Goal: Book appointment/travel/reservation

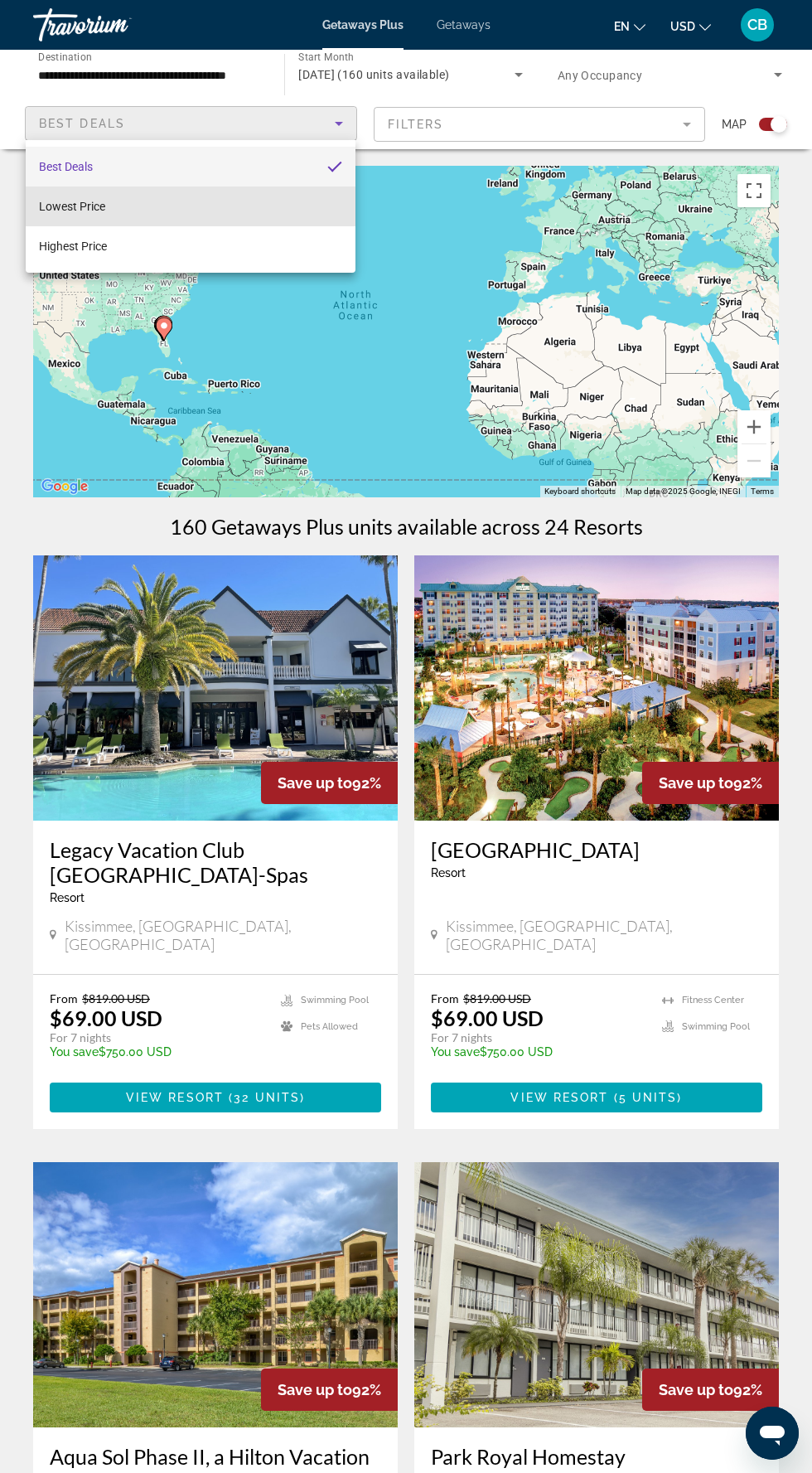
click at [326, 212] on mat-option "Lowest Price" at bounding box center [190, 207] width 330 height 40
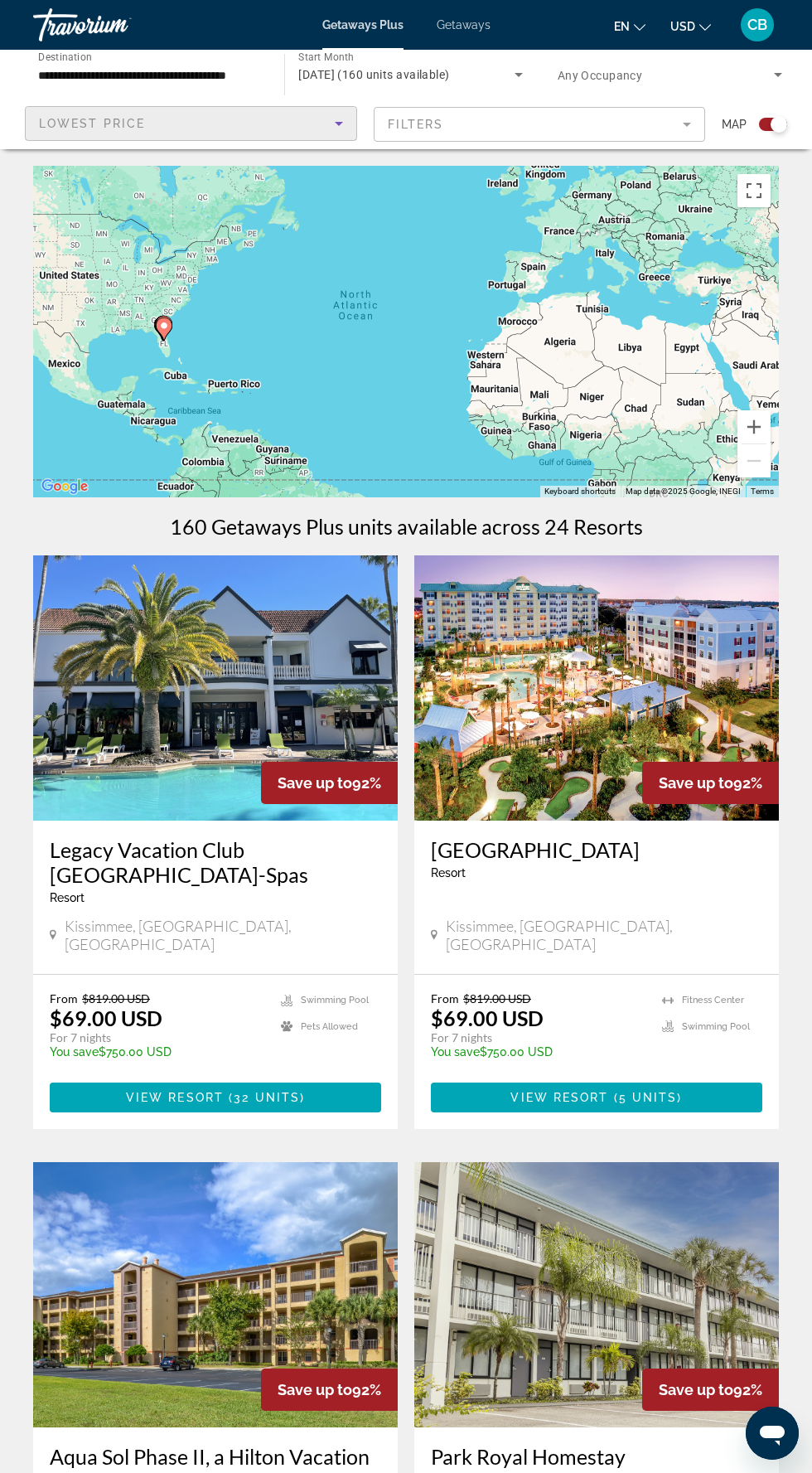
click at [594, 132] on mat-form-field "Filters" at bounding box center [539, 124] width 332 height 35
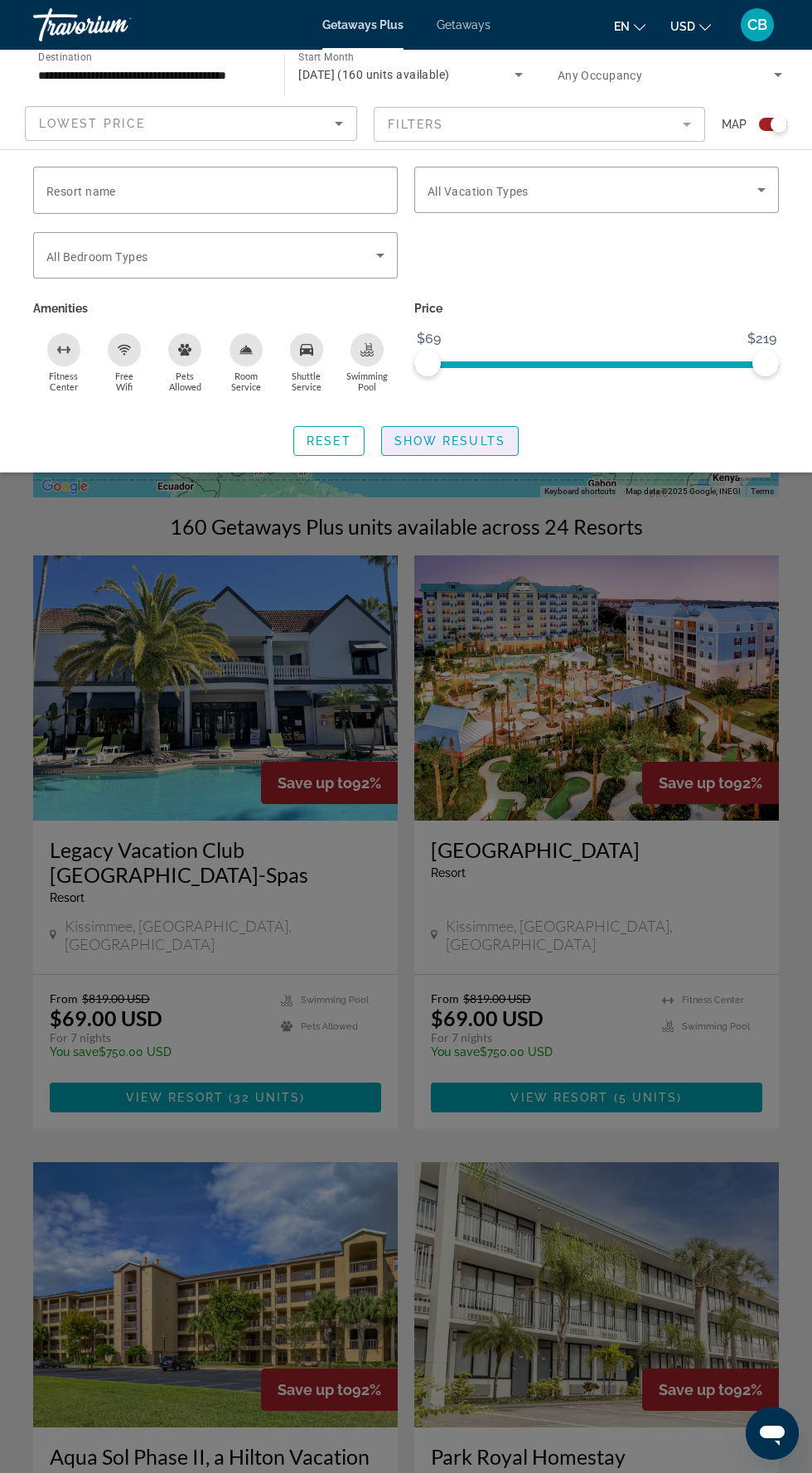
click at [515, 442] on span "Search widget" at bounding box center [449, 441] width 135 height 40
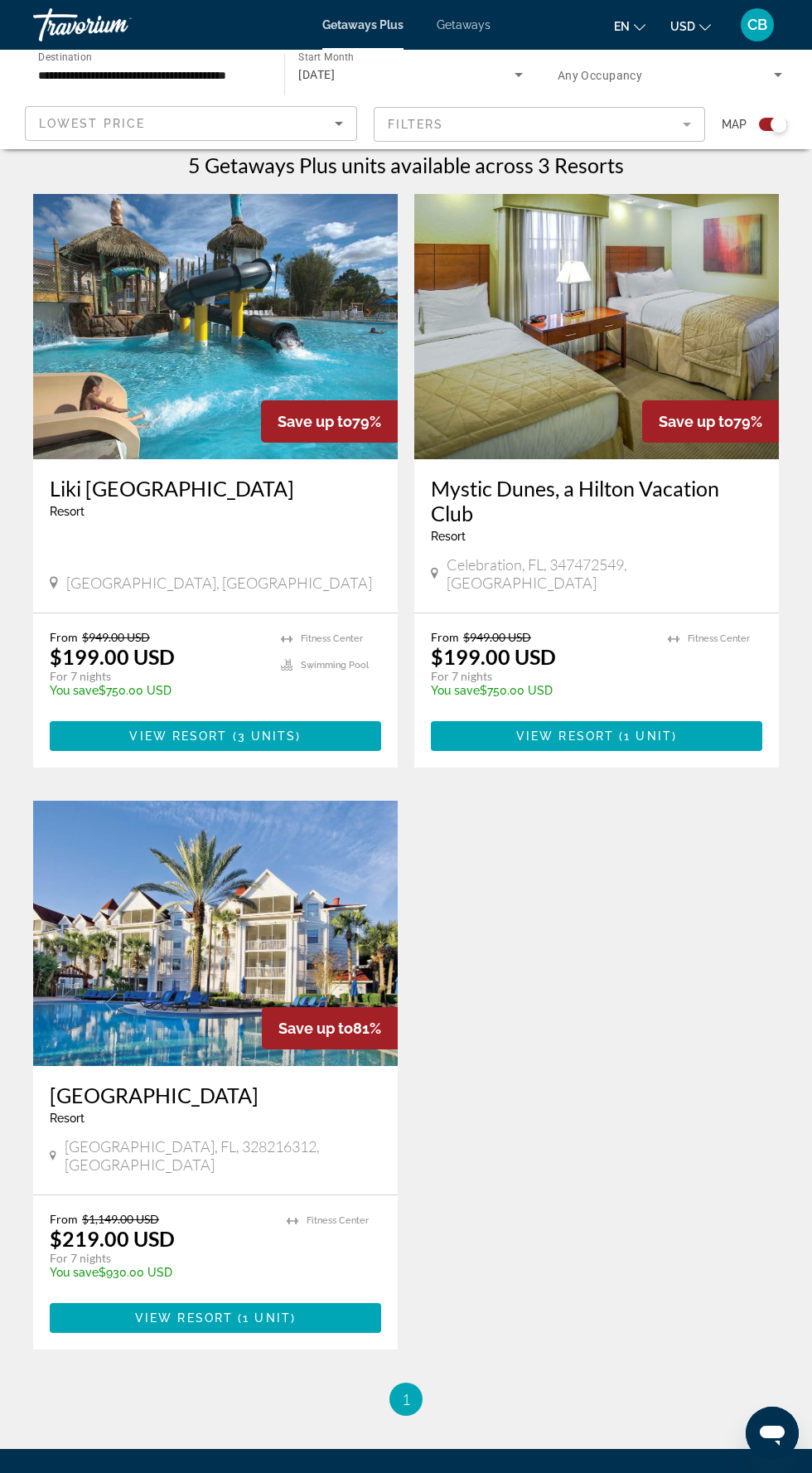
scroll to position [367, 0]
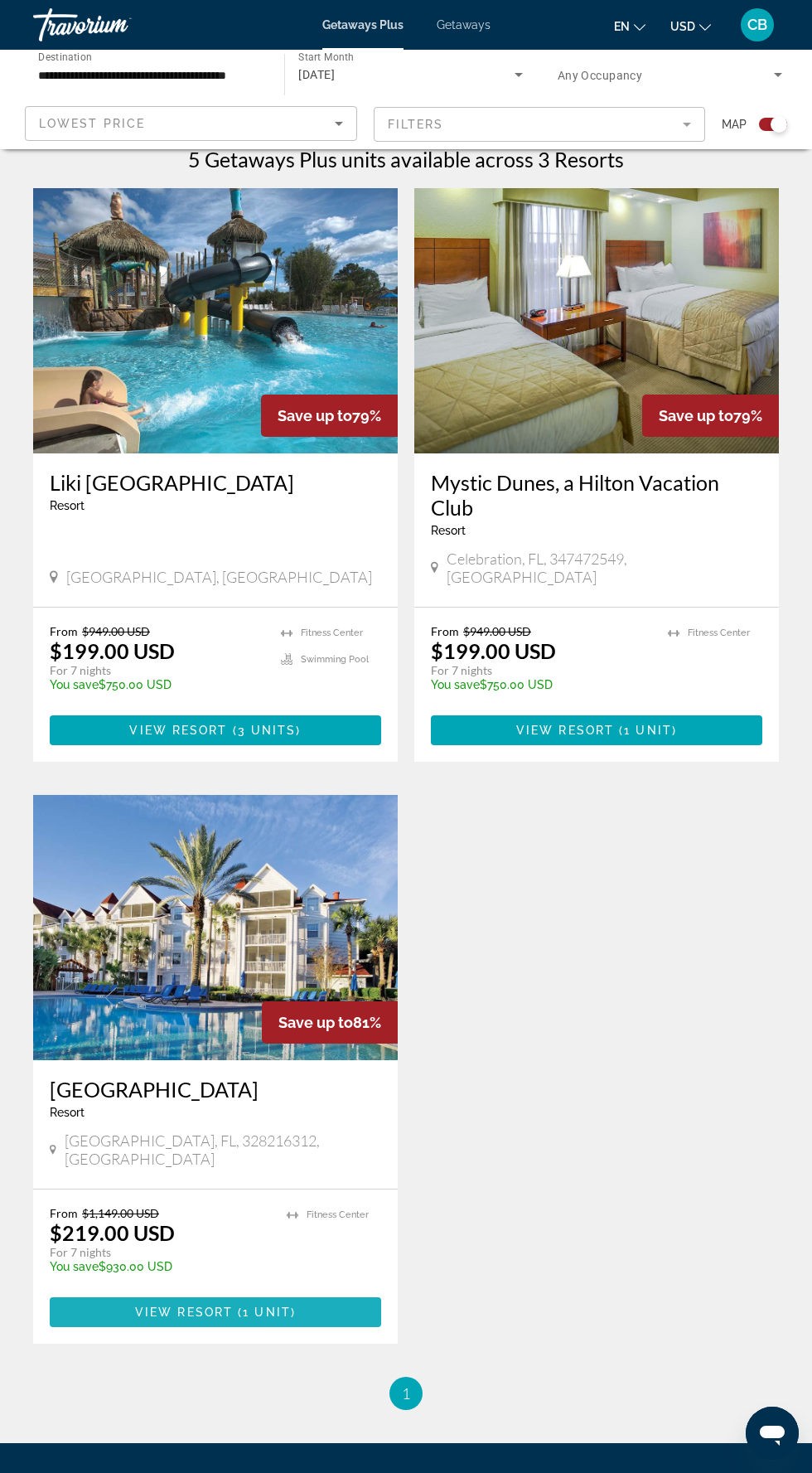
click at [326, 1292] on span "Main content" at bounding box center [216, 1312] width 331 height 40
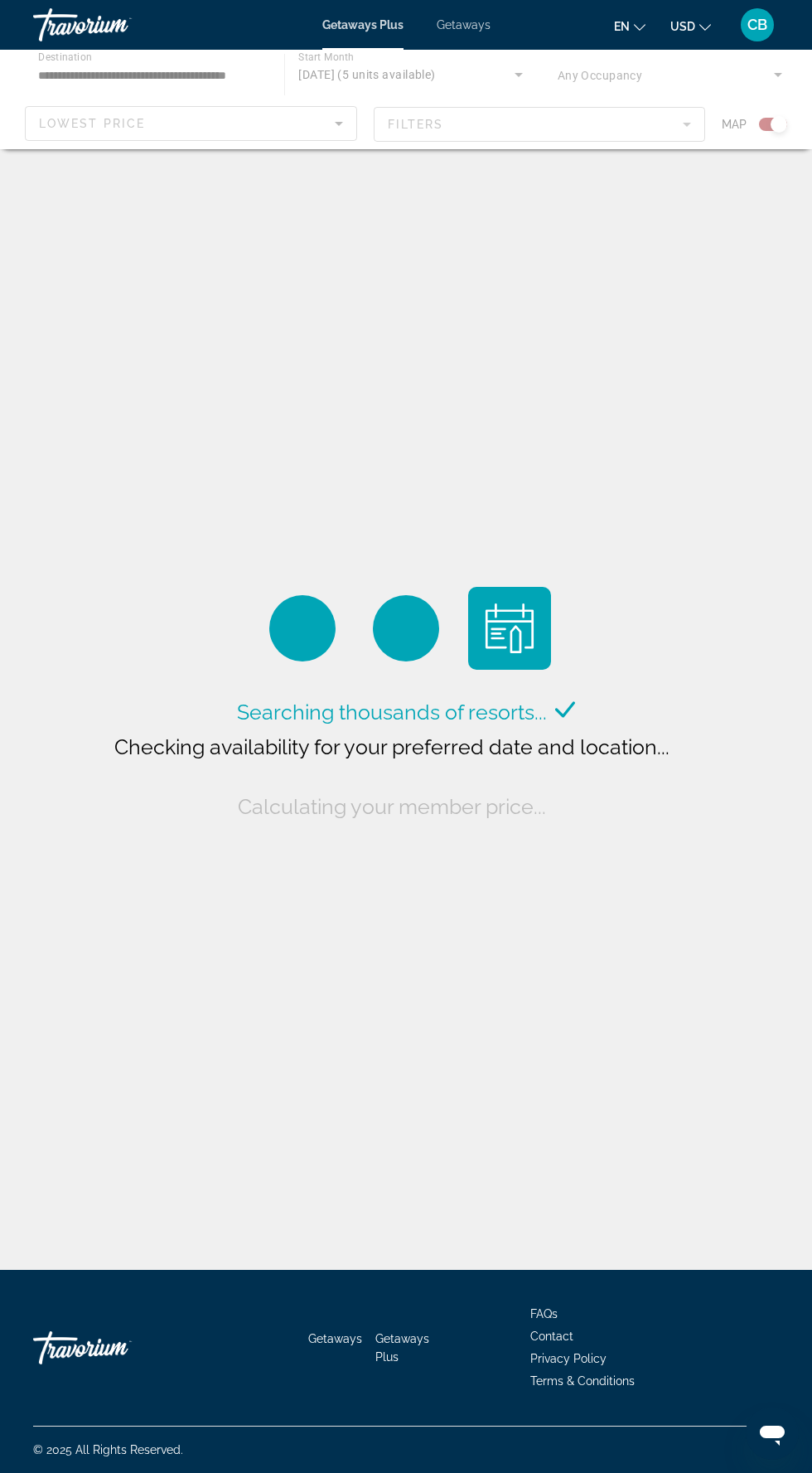
click at [476, 24] on span "Getaways" at bounding box center [463, 25] width 54 height 14
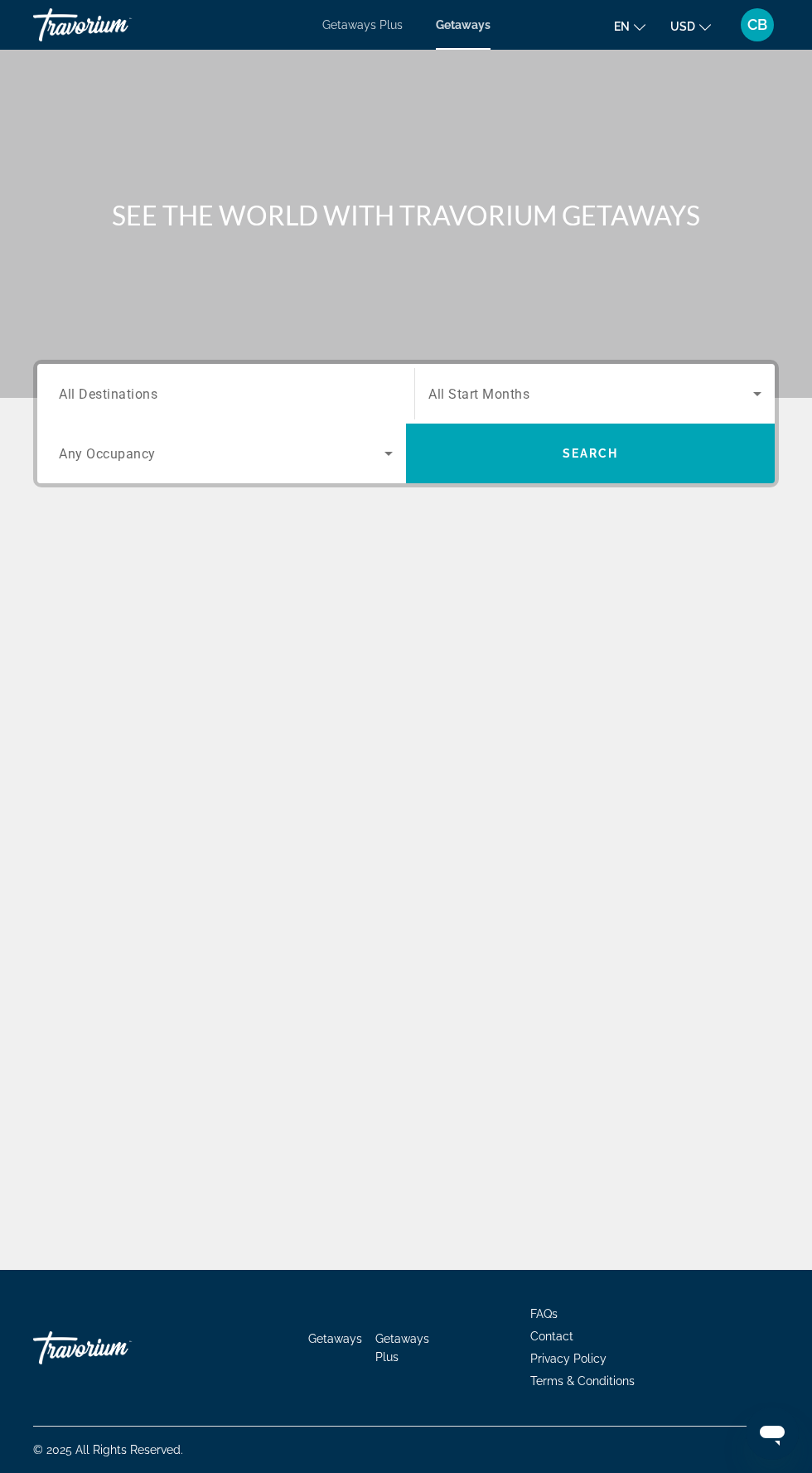
click at [387, 399] on input "Destination All Destinations" at bounding box center [226, 395] width 334 height 20
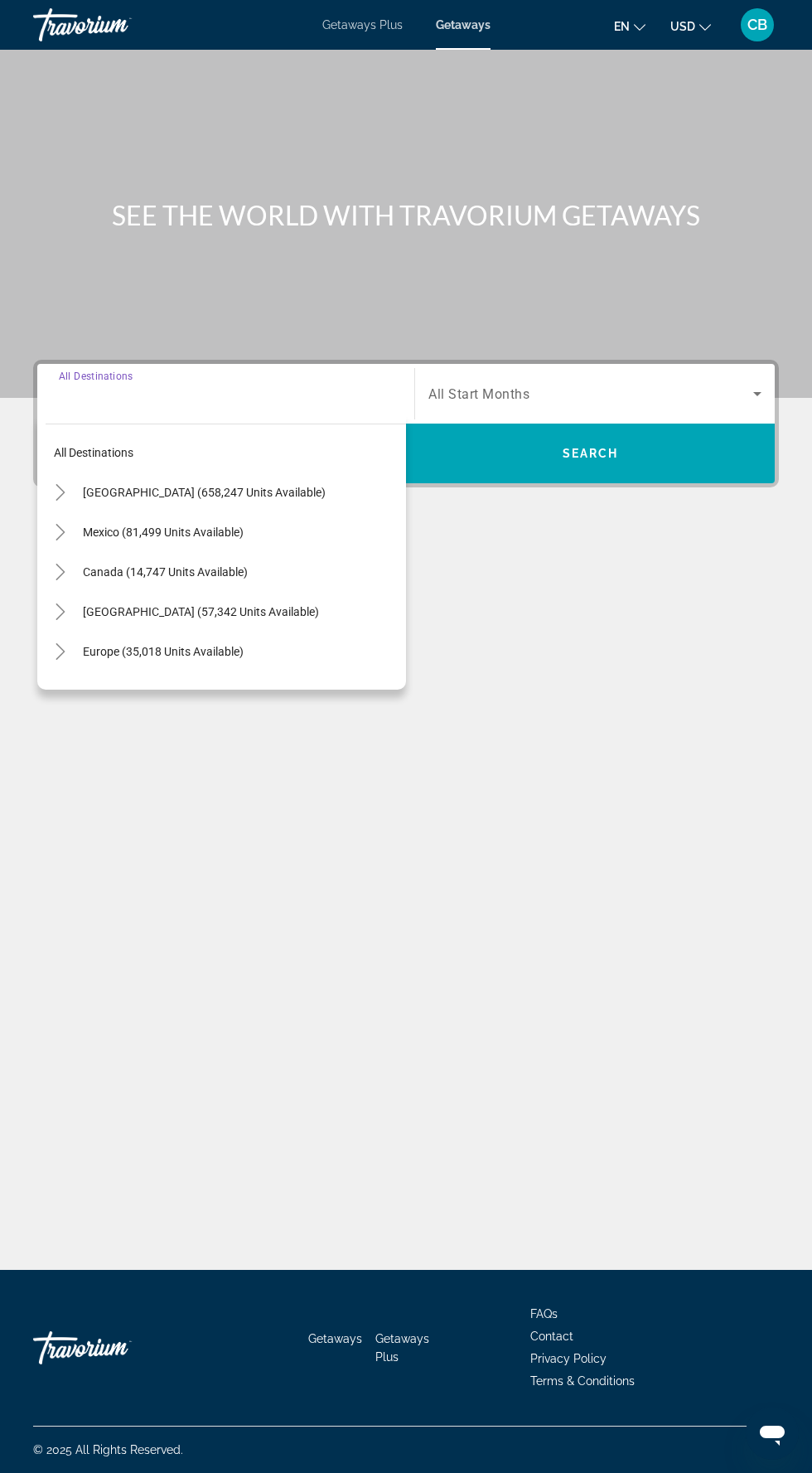
scroll to position [110, 0]
click at [66, 484] on icon "Toggle United States (658,247 units available)" at bounding box center [60, 492] width 16 height 16
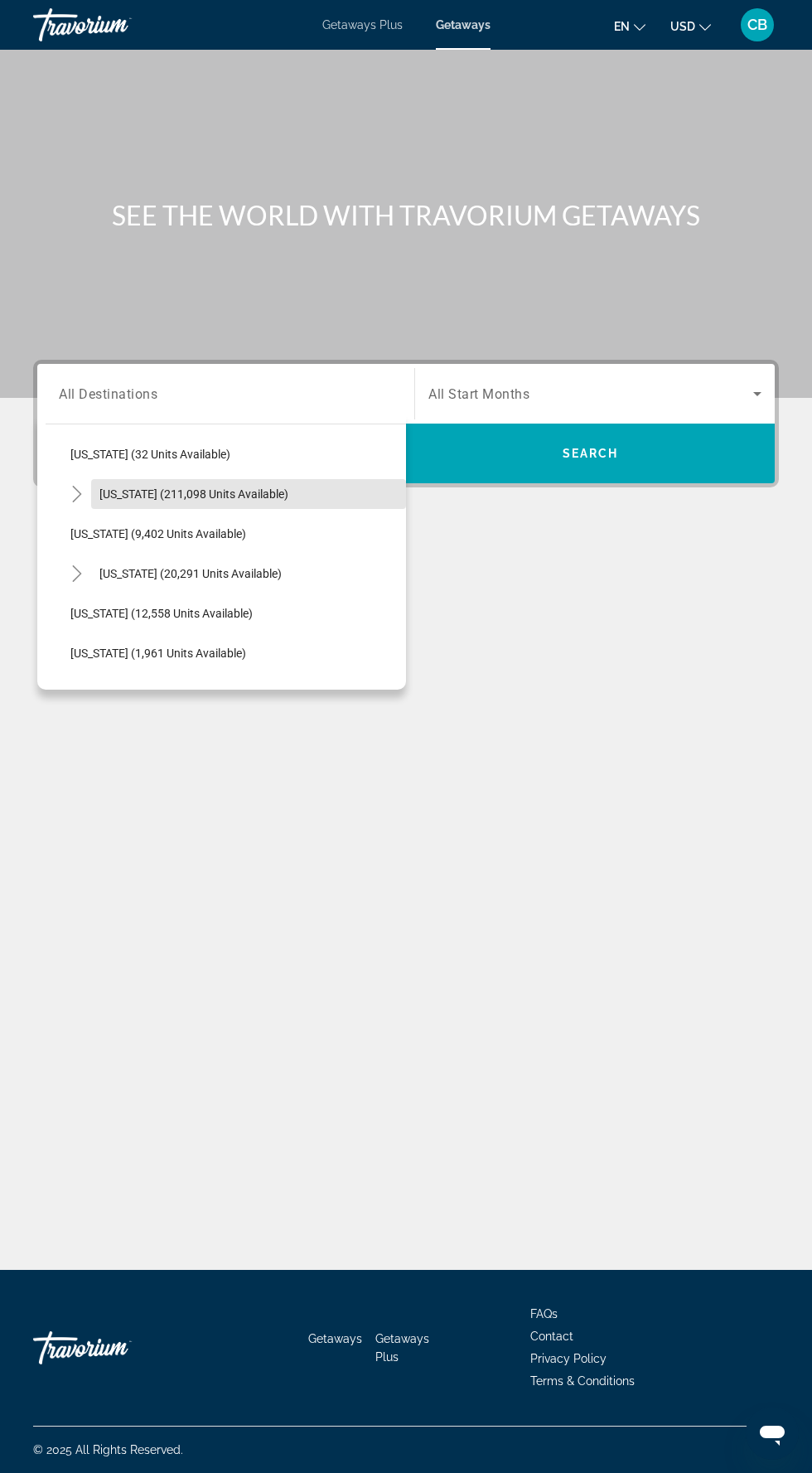
scroll to position [318, 0]
click at [76, 485] on icon "Toggle Florida (211,098 units available)" at bounding box center [77, 493] width 16 height 16
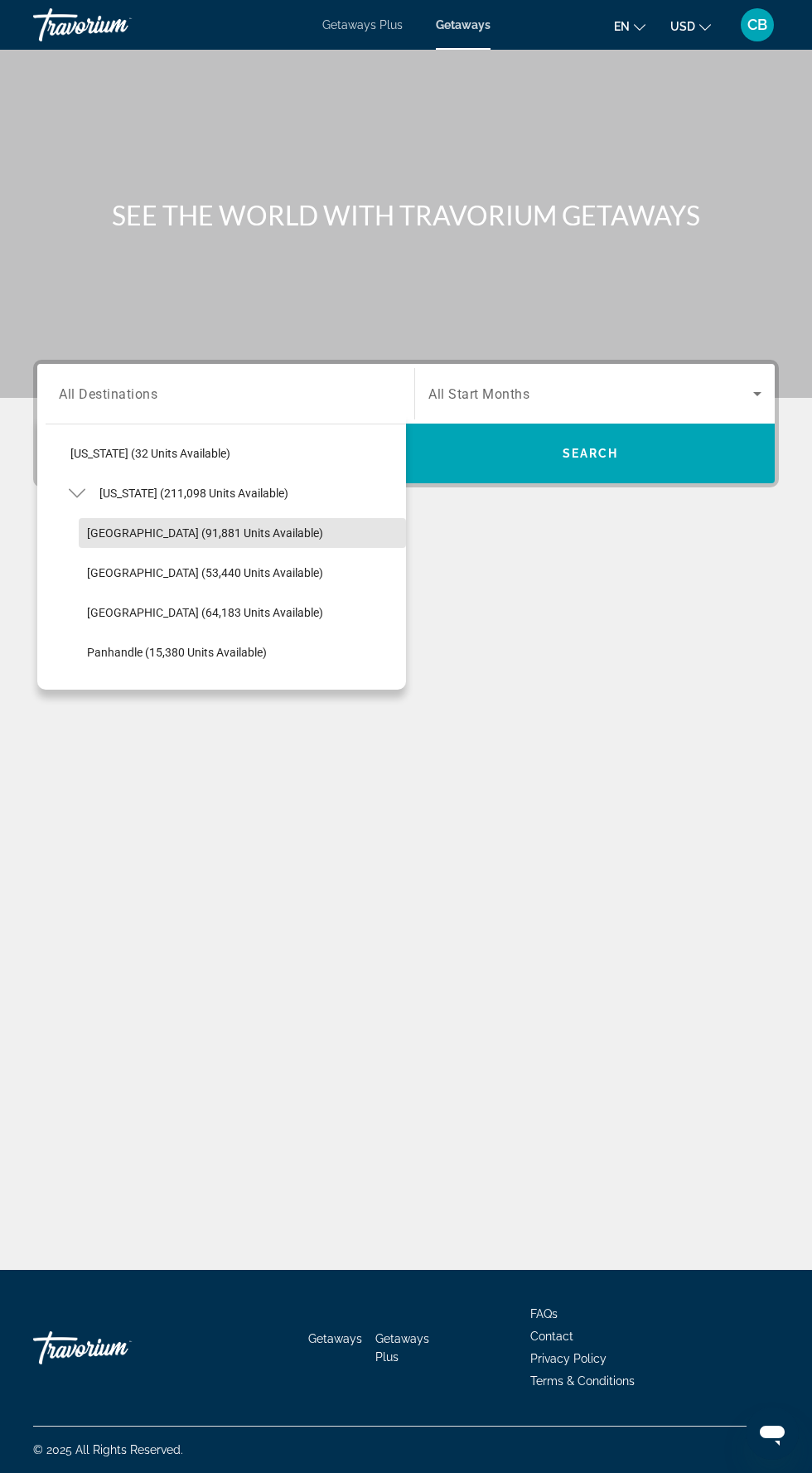
click at [294, 513] on span "Search widget" at bounding box center [243, 533] width 327 height 40
type input "**********"
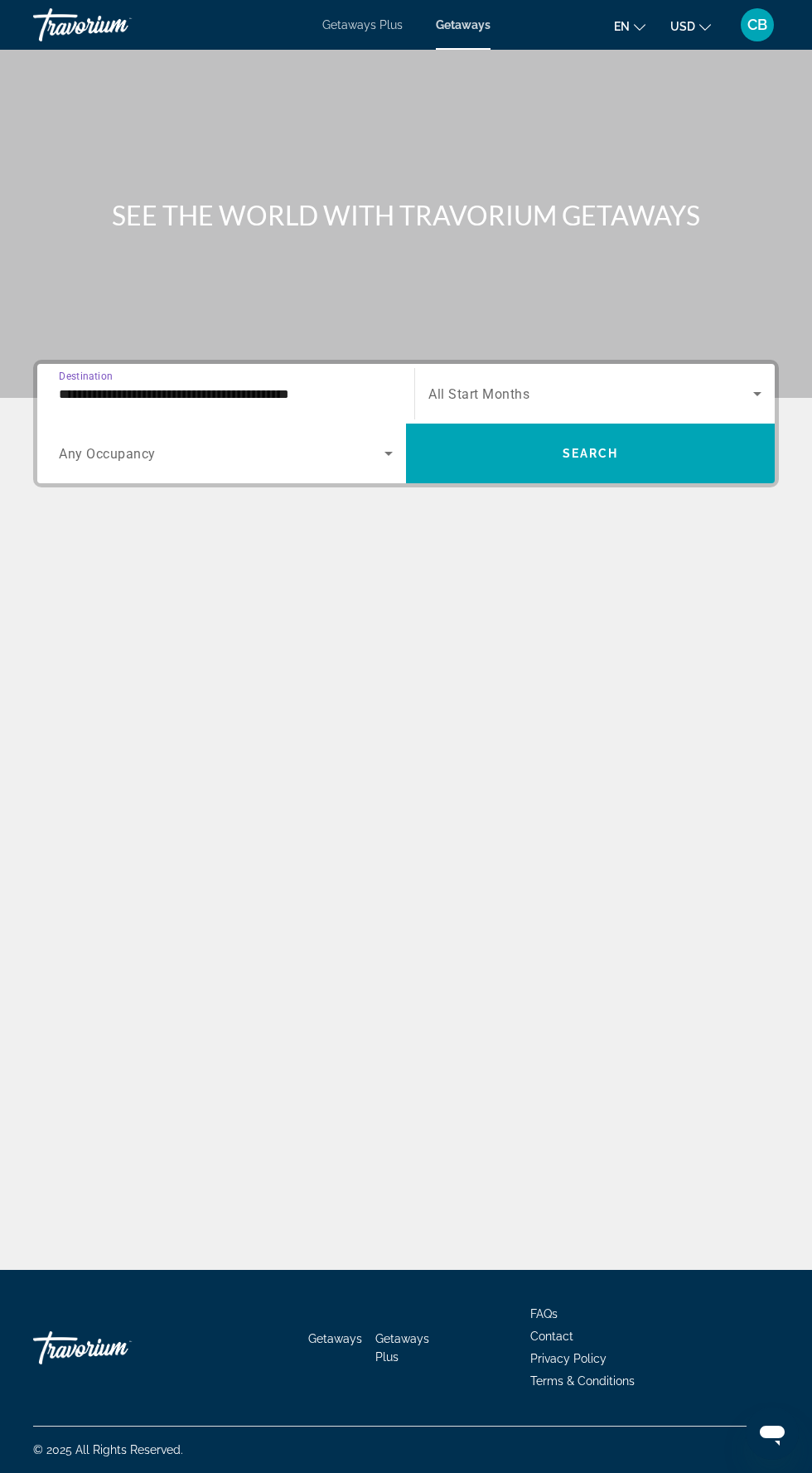
click at [758, 392] on icon "Search widget" at bounding box center [757, 394] width 8 height 5
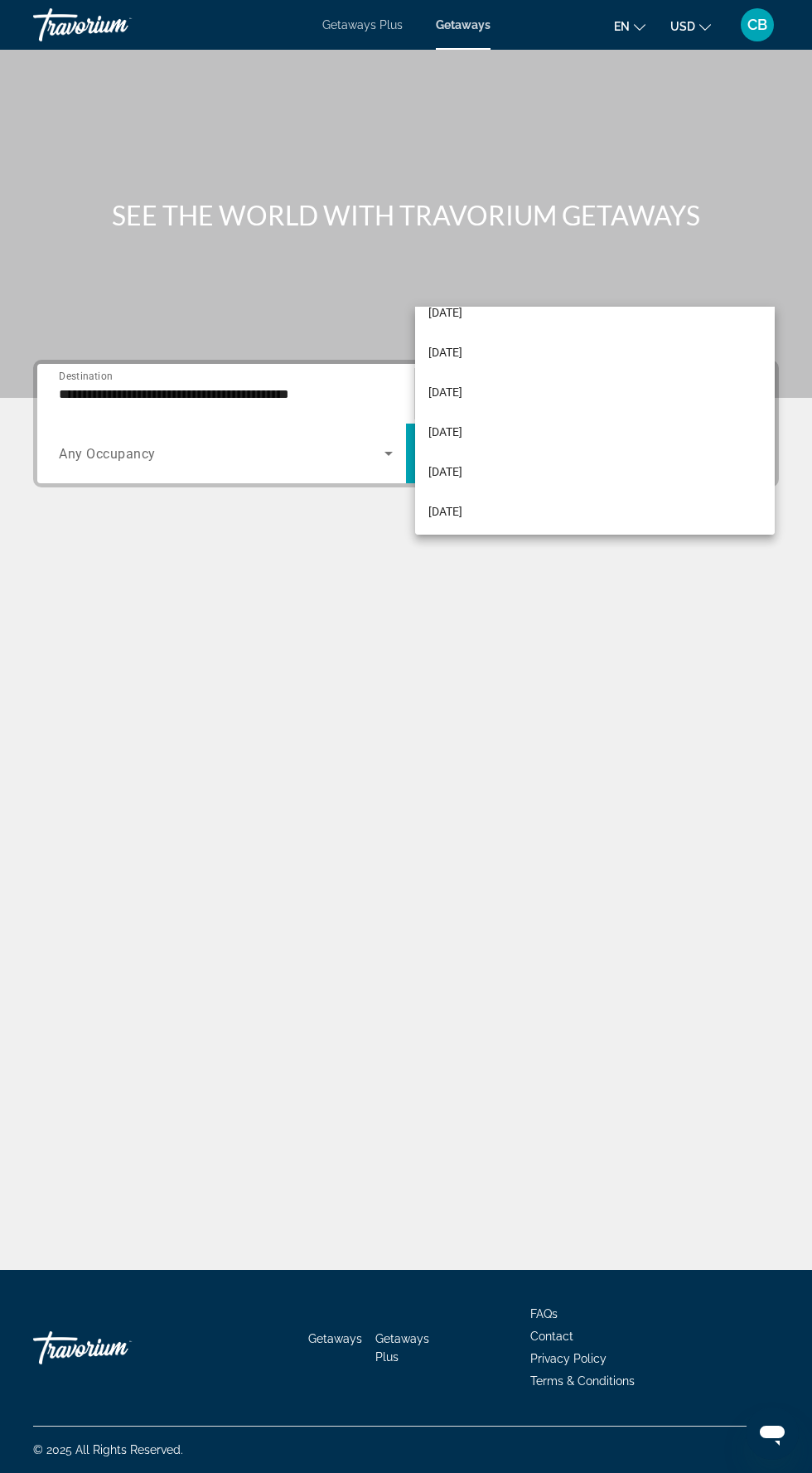
scroll to position [144, 0]
click at [593, 434] on mat-option "[DATE]" at bounding box center [594, 428] width 359 height 40
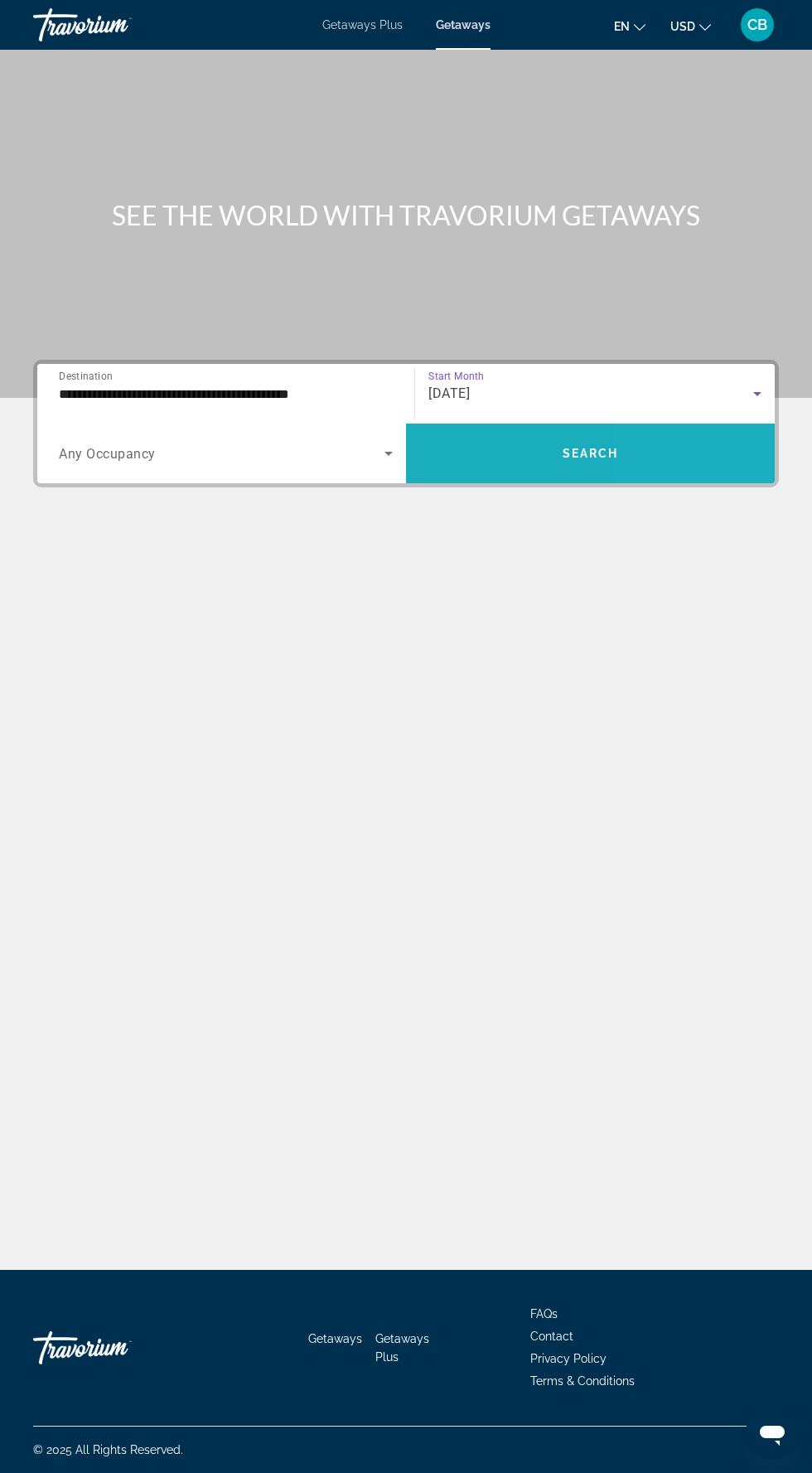
click at [682, 433] on span "Search widget" at bounding box center [589, 453] width 368 height 40
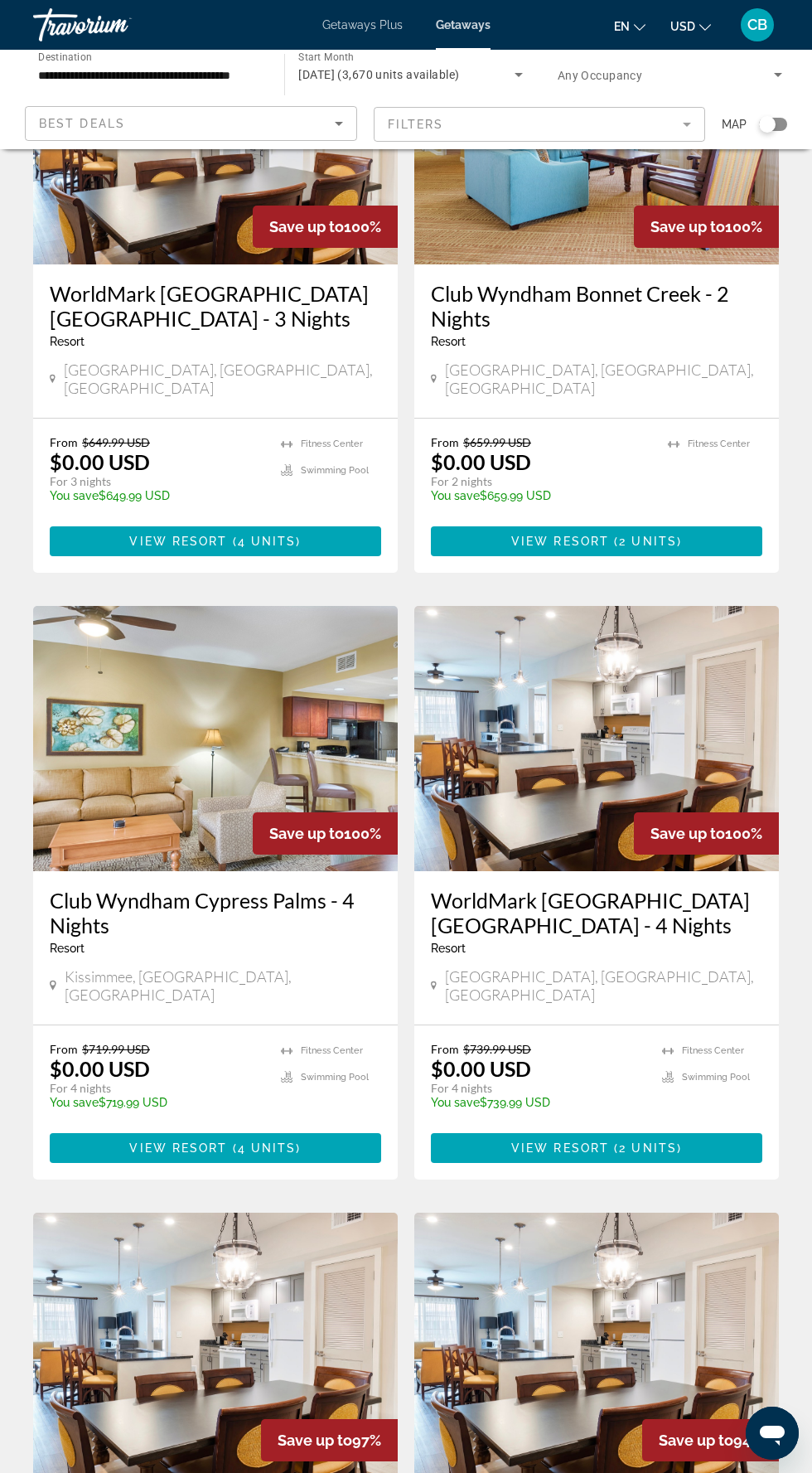
scroll to position [219, 0]
